Goal: Task Accomplishment & Management: Manage account settings

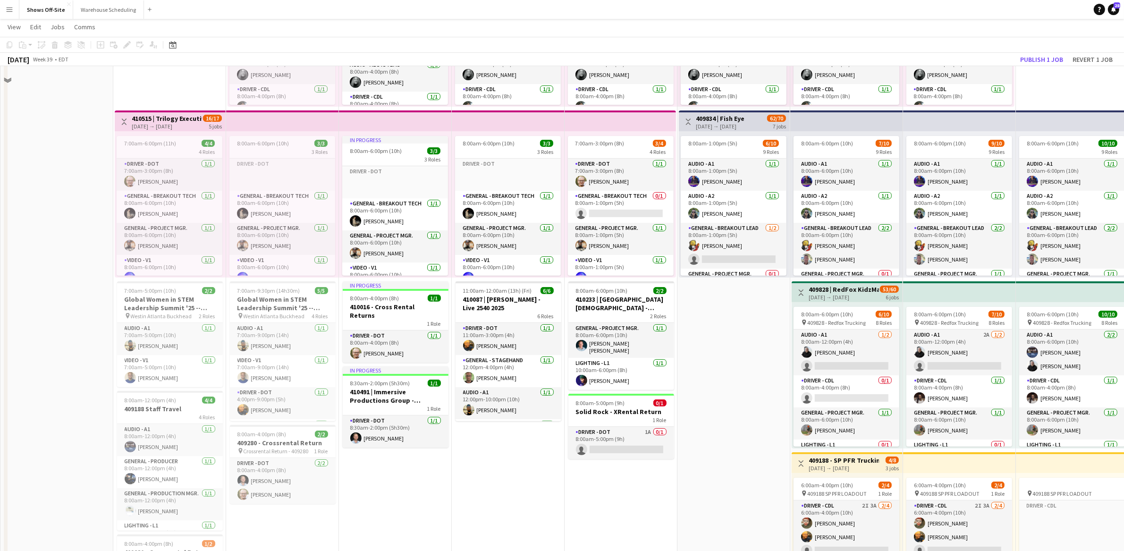
scroll to position [15, 0]
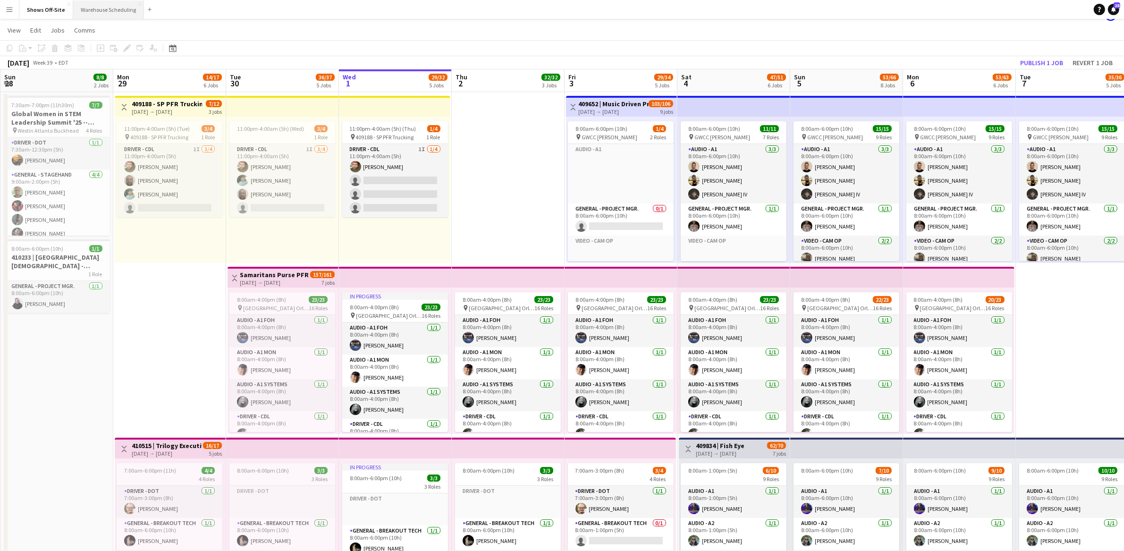
click at [95, 5] on button "Warehouse Scheduling Close" at bounding box center [108, 9] width 71 height 18
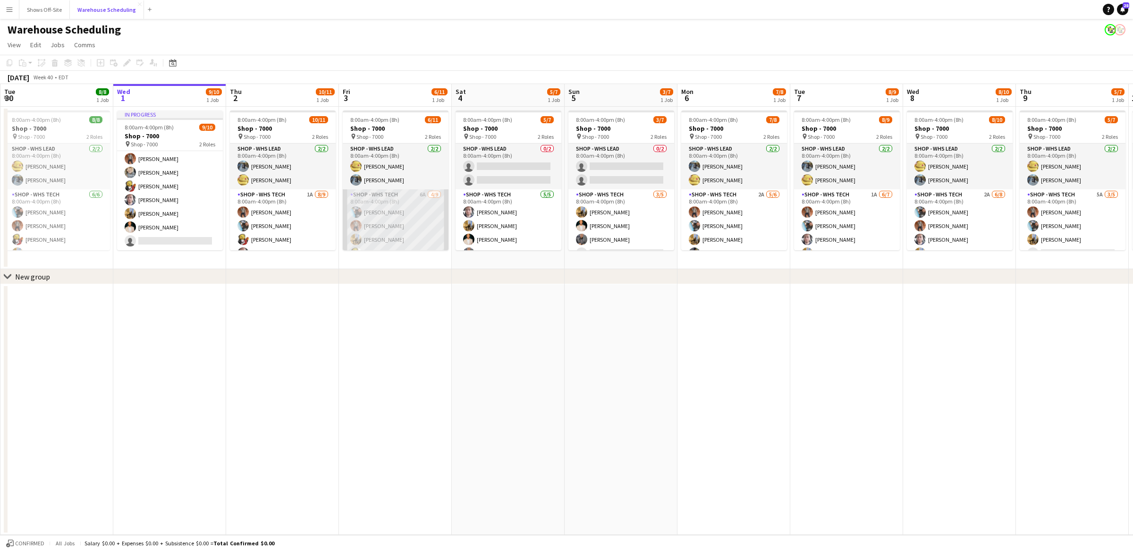
scroll to position [81, 0]
click at [374, 217] on app-card-role "Shop - WHS Tech 6A [DATE] 8:00am-4:00pm (8h) [PERSON_NAME] [PERSON_NAME] [PERSO…" at bounding box center [396, 180] width 106 height 142
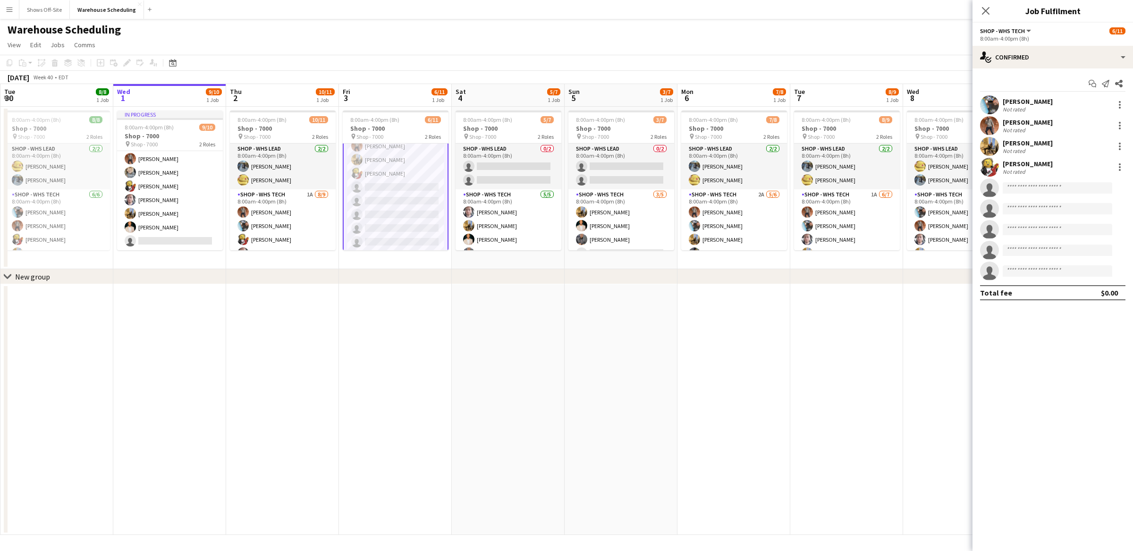
scroll to position [81, 0]
click at [705, 12] on app-navbar "Menu Boards Boards Boards All jobs Status Workforce Workforce My Workforce Recr…" at bounding box center [566, 9] width 1133 height 19
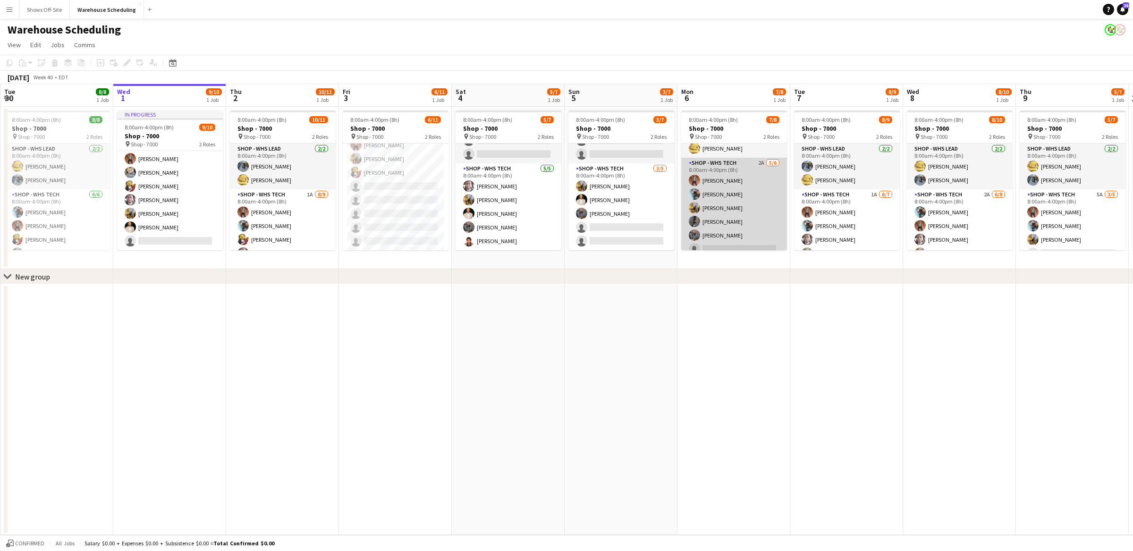
scroll to position [40, 0]
click at [726, 170] on app-card-role "Shop - WHS Tech 2A [DATE] 8:00am-4:00pm (8h) [PERSON_NAME] [PERSON_NAME] [PERSO…" at bounding box center [734, 200] width 106 height 101
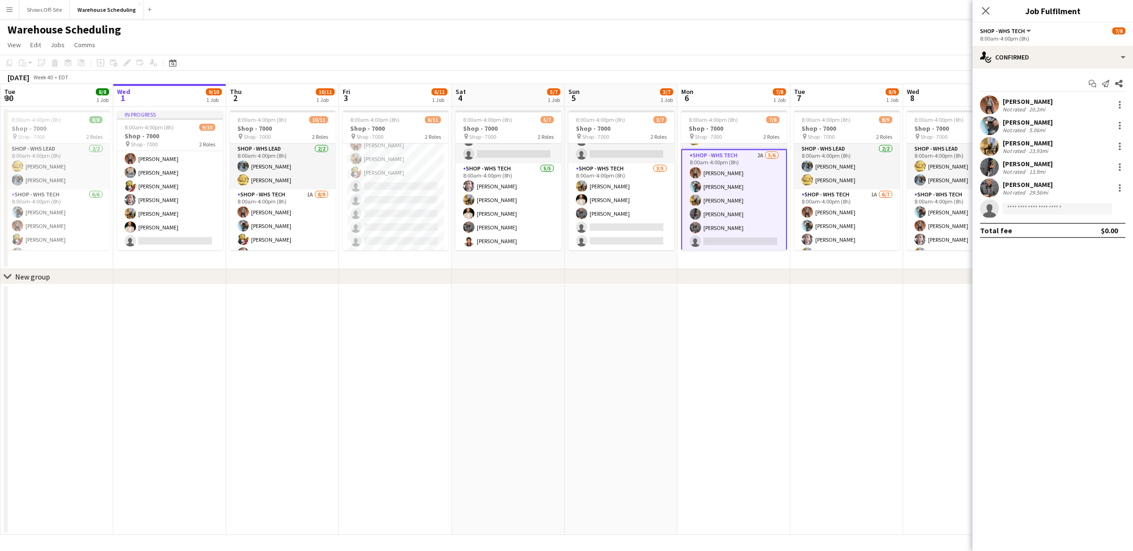
click at [999, 106] on div "[PERSON_NAME] Not rated 20.2mi" at bounding box center [1053, 104] width 161 height 19
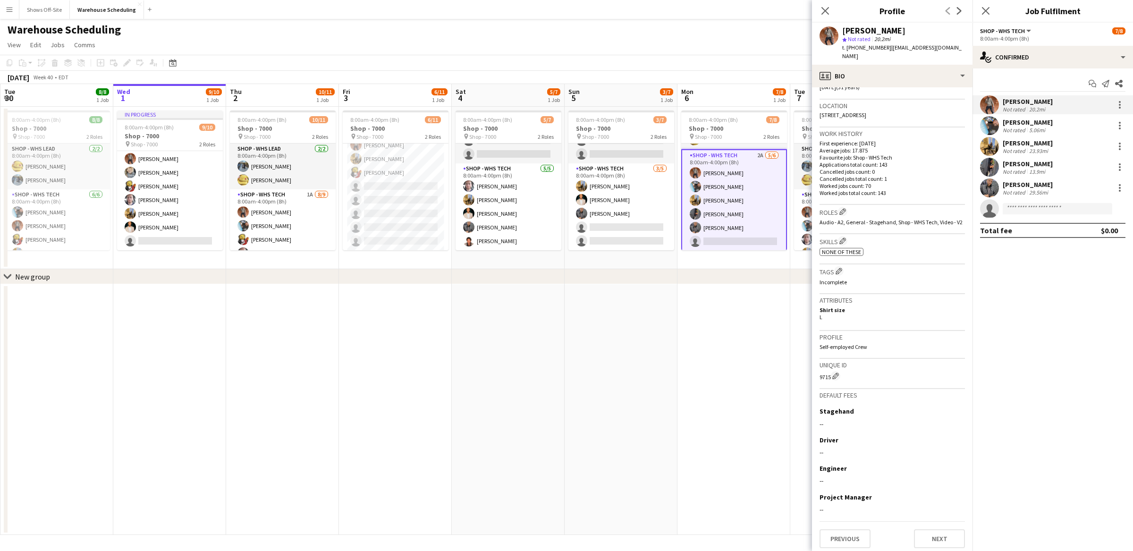
scroll to position [0, 0]
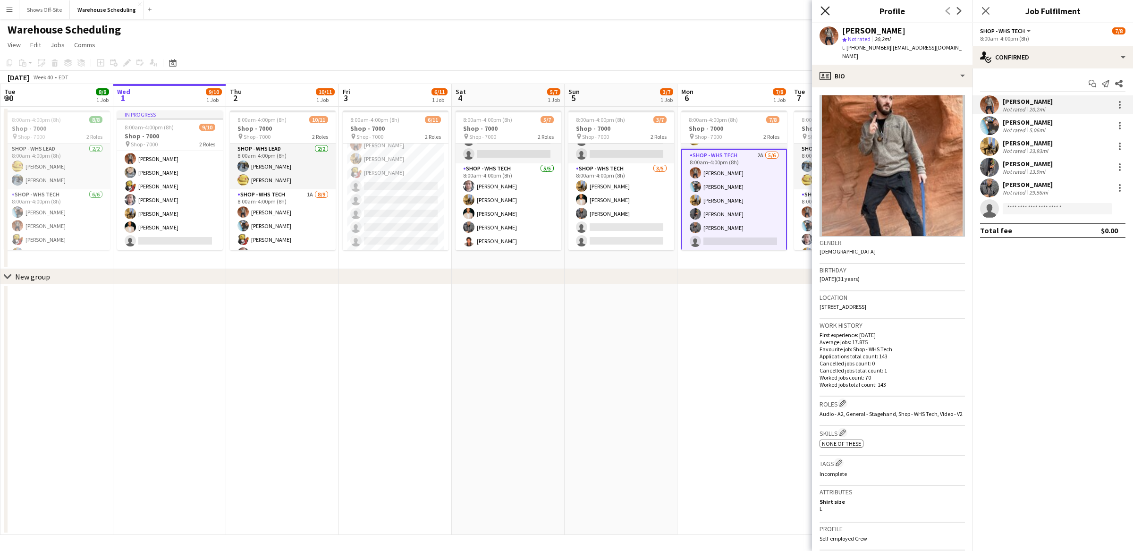
click at [826, 7] on icon "Close pop-in" at bounding box center [825, 10] width 9 height 9
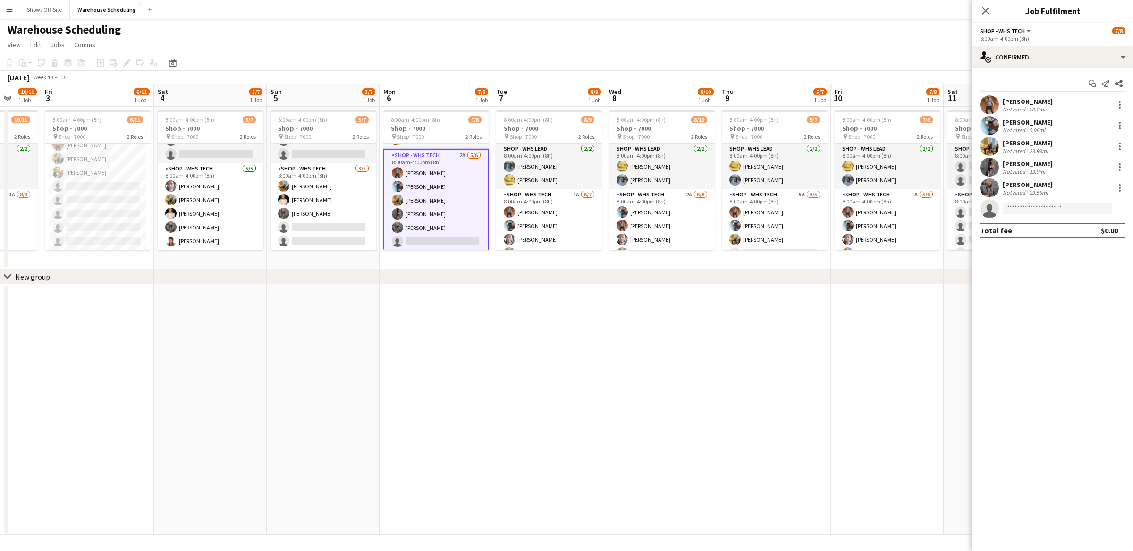
drag, startPoint x: 825, startPoint y: 335, endPoint x: 532, endPoint y: 320, distance: 293.7
click at [532, 321] on app-calendar-viewport "Tue 30 8/8 1 Job Wed 1 9/10 1 Job Thu 2 10/11 1 Job Fri 3 6/11 1 Job Sat 4 5/7 …" at bounding box center [566, 309] width 1133 height 451
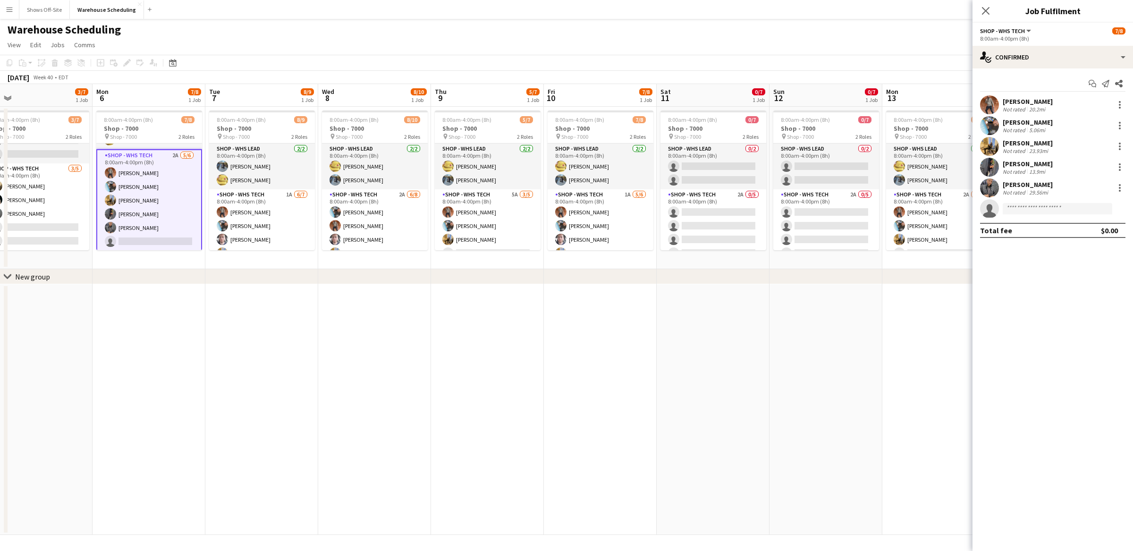
scroll to position [0, 332]
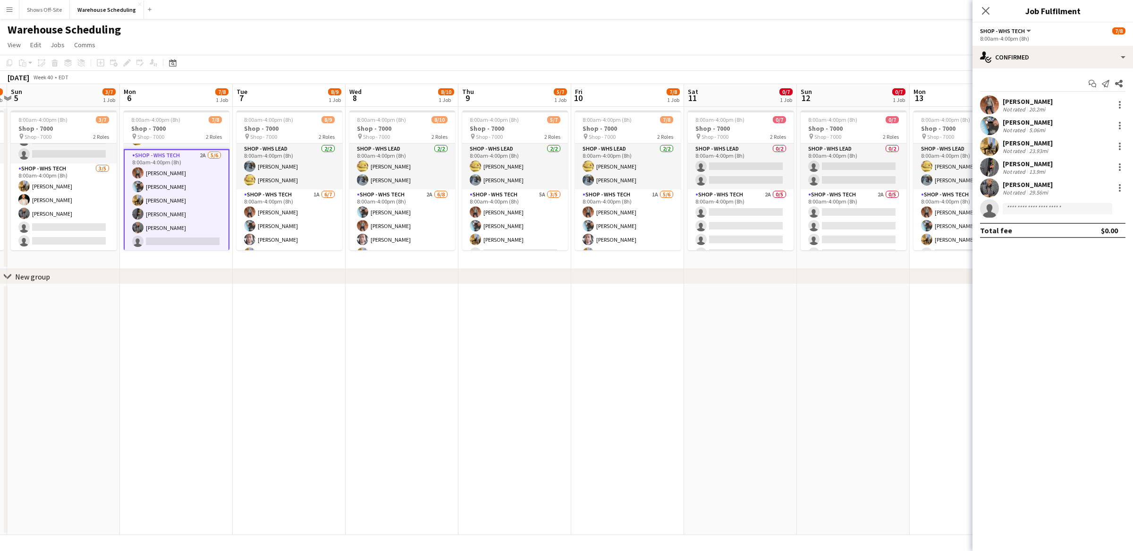
drag, startPoint x: 814, startPoint y: 325, endPoint x: 563, endPoint y: 332, distance: 250.9
click at [563, 332] on app-calendar-viewport "Thu 2 10/11 1 Job Fri 3 6/11 1 Job Sat 4 5/7 1 Job Sun 5 3/7 1 Job Mon 6 7/8 1 …" at bounding box center [566, 309] width 1133 height 451
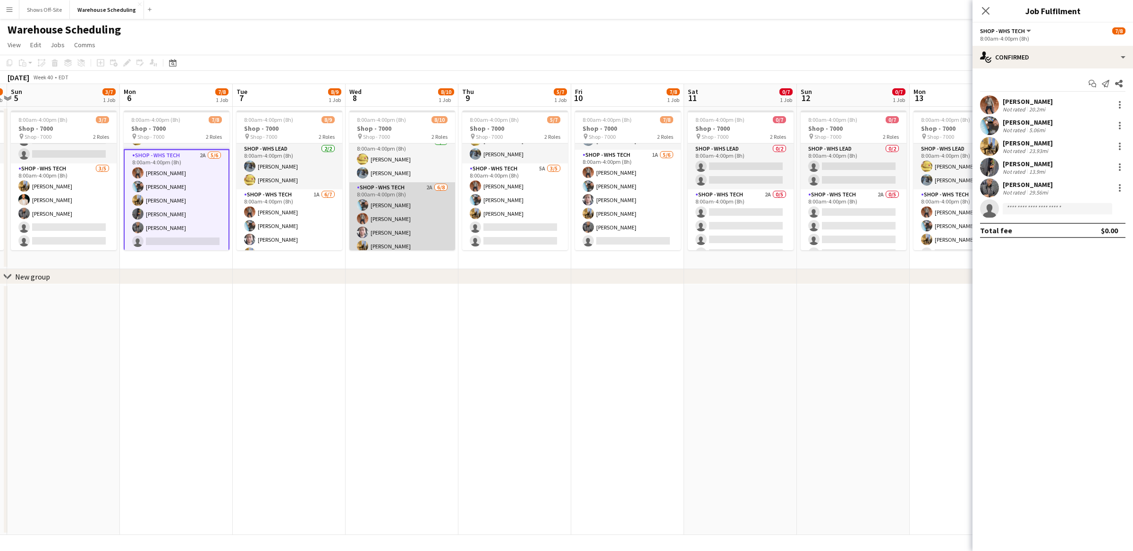
scroll to position [0, 0]
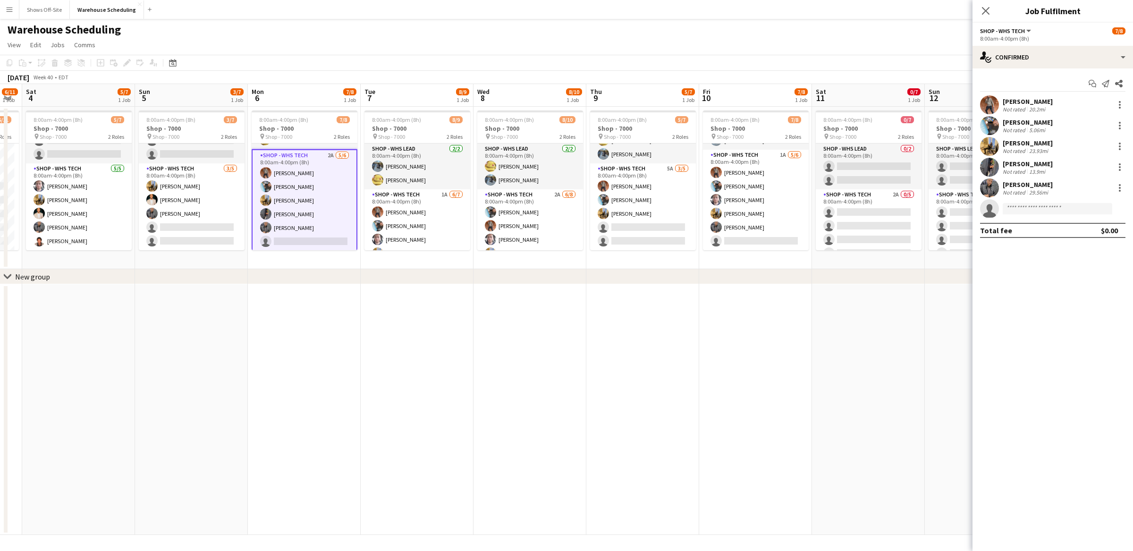
drag, startPoint x: 330, startPoint y: 330, endPoint x: 456, endPoint y: 330, distance: 126.6
click at [456, 330] on app-calendar-viewport "Thu 2 10/11 1 Job Fri 3 6/11 1 Job Sat 4 5/7 1 Job Sun 5 3/7 1 Job Mon 6 7/8 1 …" at bounding box center [566, 309] width 1133 height 451
click at [425, 192] on app-card-role "Shop - WHS Tech 1A [DATE] 8:00am-4:00pm (8h) [PERSON_NAME] [PERSON_NAME] [PERSO…" at bounding box center [418, 246] width 106 height 114
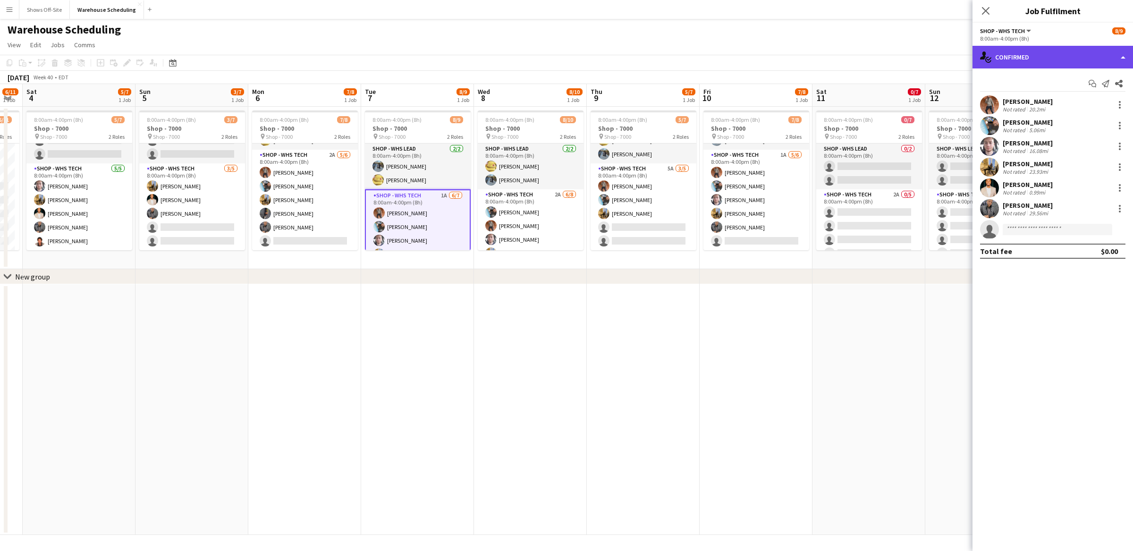
click at [1092, 47] on div "single-neutral-actions-check-2 Confirmed" at bounding box center [1053, 57] width 161 height 23
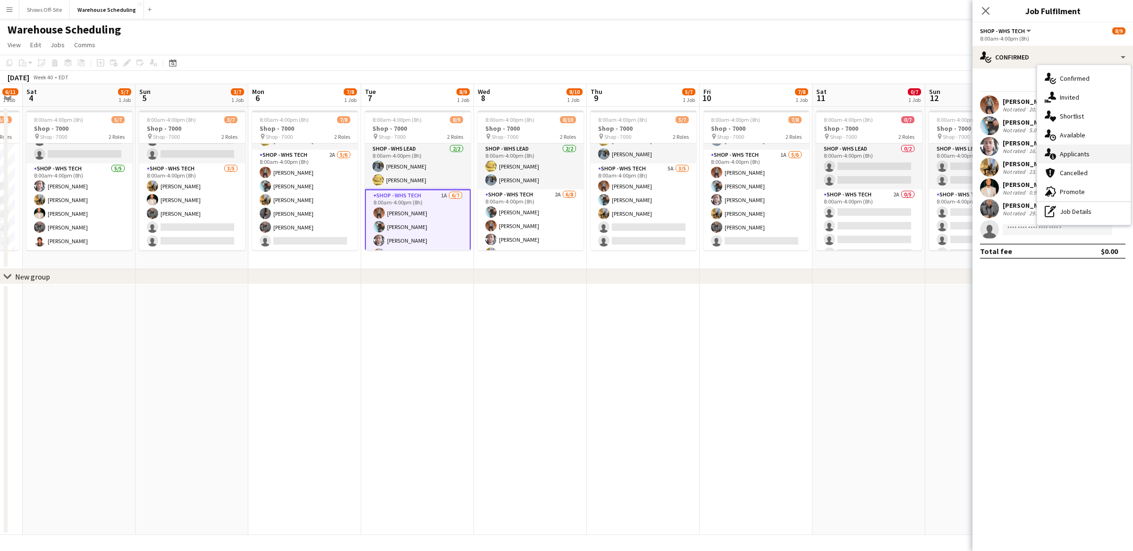
click at [1078, 148] on div "single-neutral-actions-information Applicants" at bounding box center [1085, 154] width 94 height 19
